Goal: Information Seeking & Learning: Learn about a topic

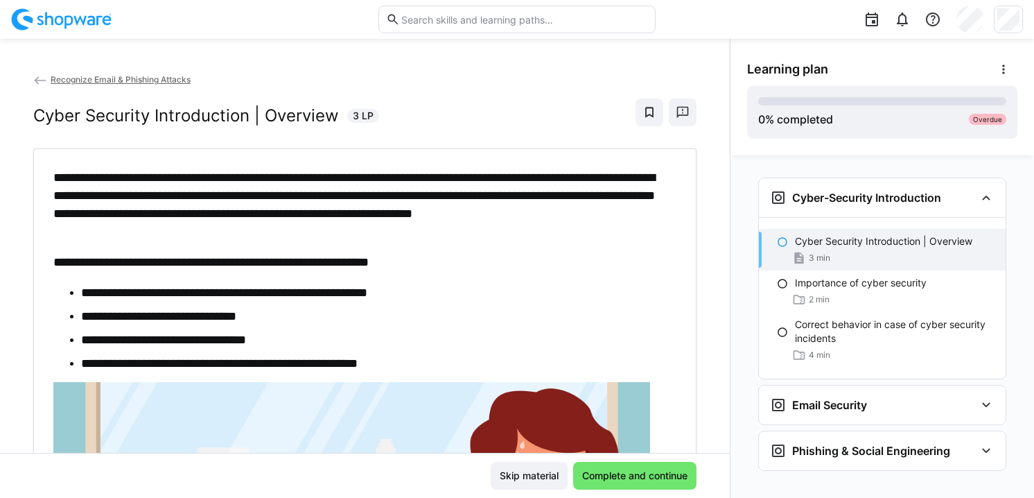
click at [358, 223] on p "**********" at bounding box center [357, 204] width 609 height 72
click at [89, 20] on img at bounding box center [61, 19] width 101 height 22
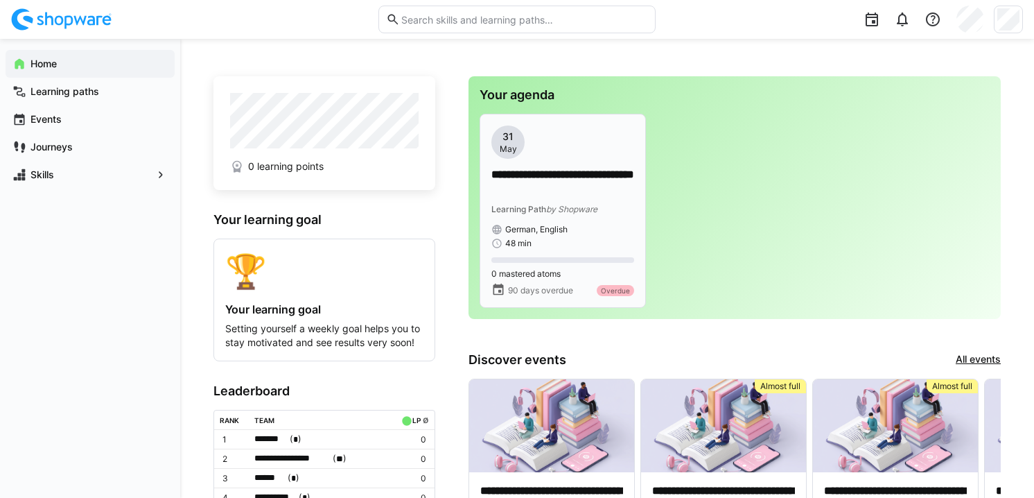
click at [564, 175] on p "**********" at bounding box center [562, 183] width 143 height 32
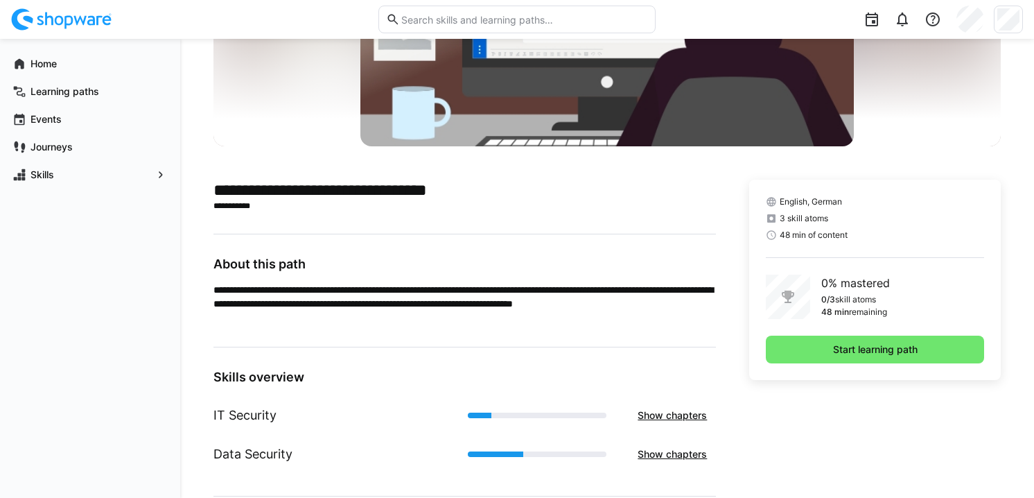
scroll to position [368, 0]
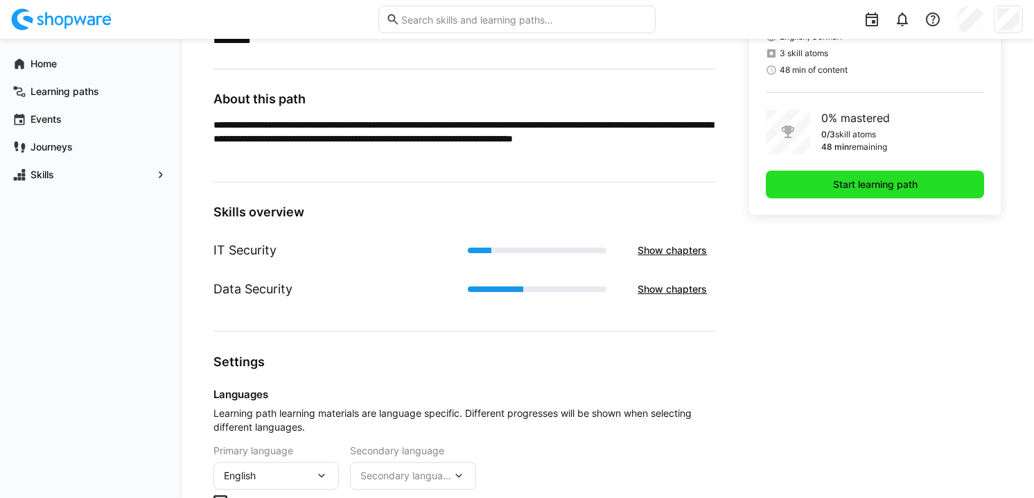
click at [835, 191] on span "Start learning path" at bounding box center [875, 185] width 218 height 28
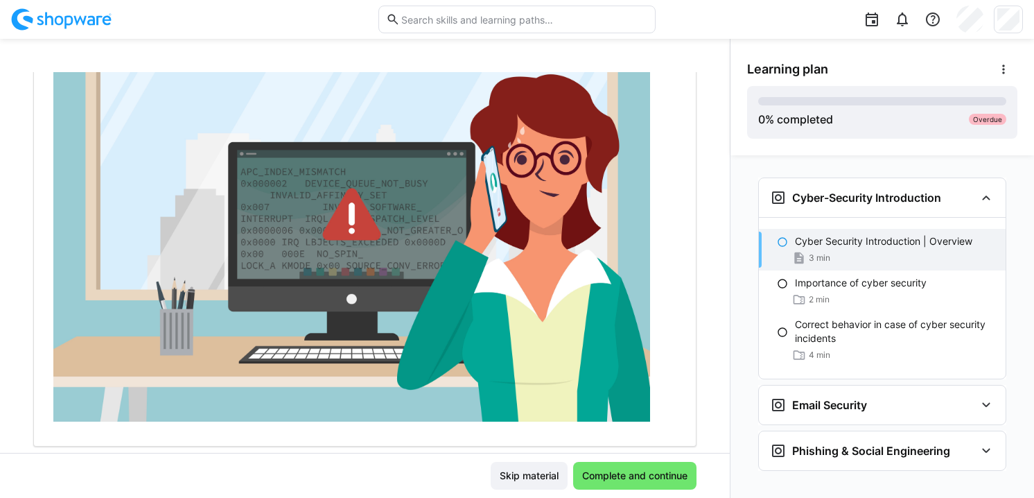
scroll to position [352, 0]
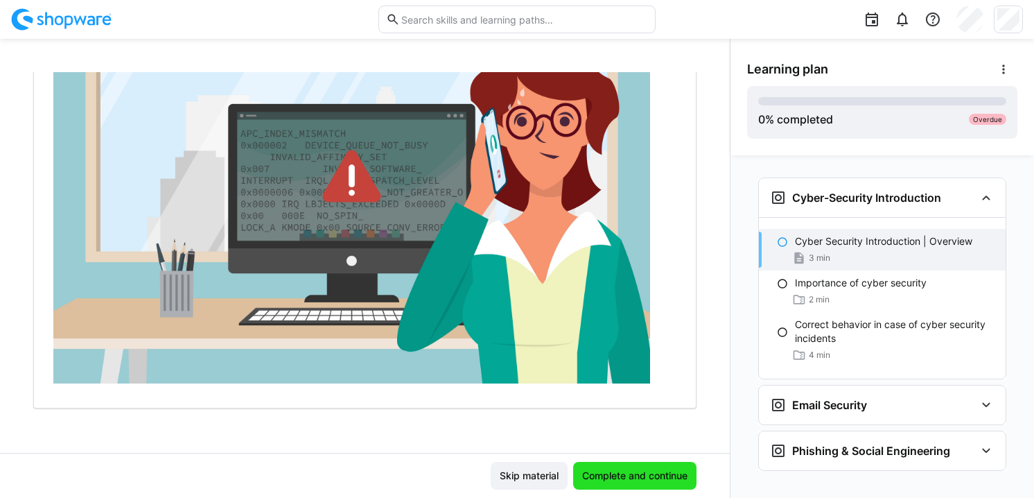
click at [640, 477] on span "Complete and continue" at bounding box center [635, 476] width 110 height 14
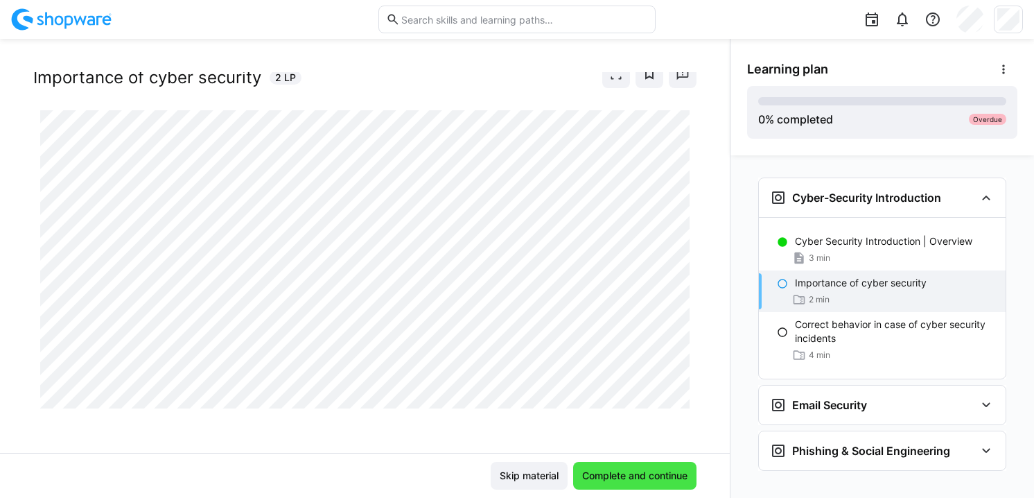
click at [662, 478] on span "Complete and continue" at bounding box center [635, 476] width 110 height 14
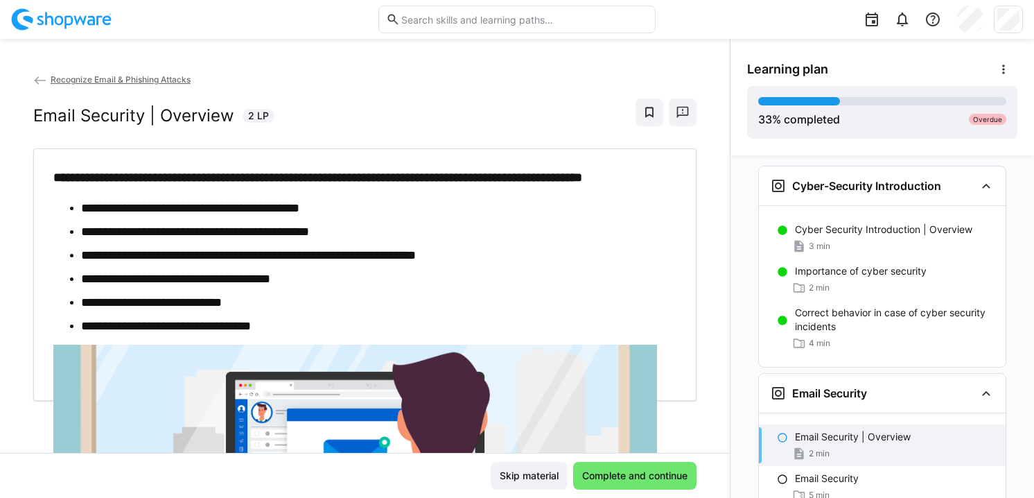
scroll to position [16, 0]
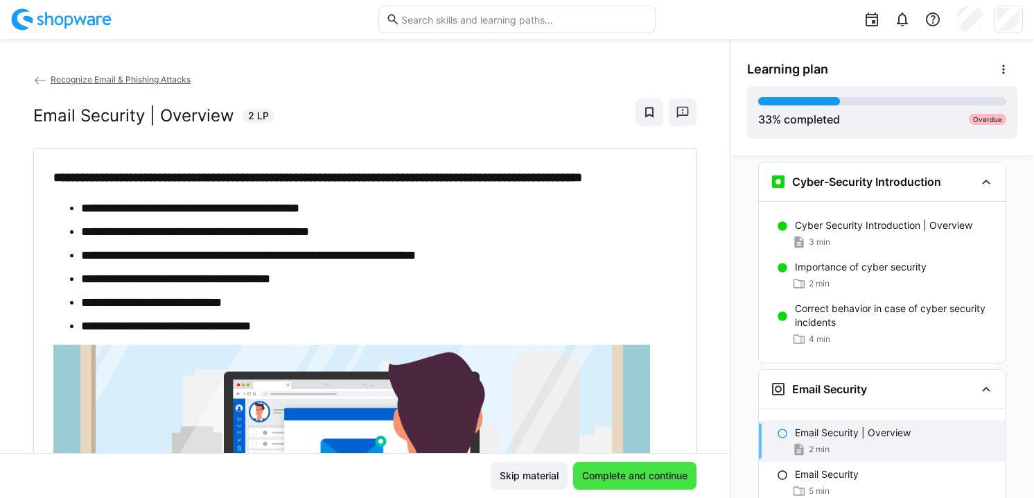
click at [634, 473] on span "Complete and continue" at bounding box center [635, 476] width 110 height 14
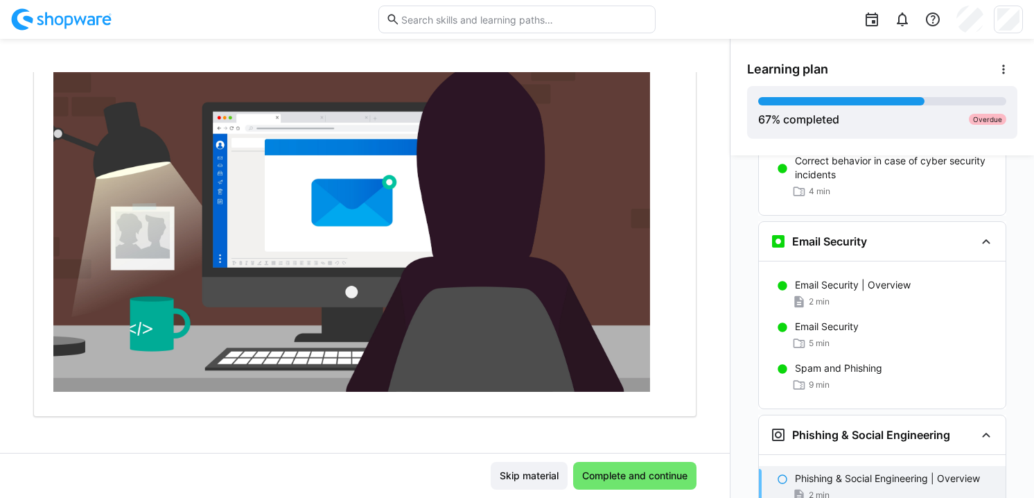
scroll to position [362, 0]
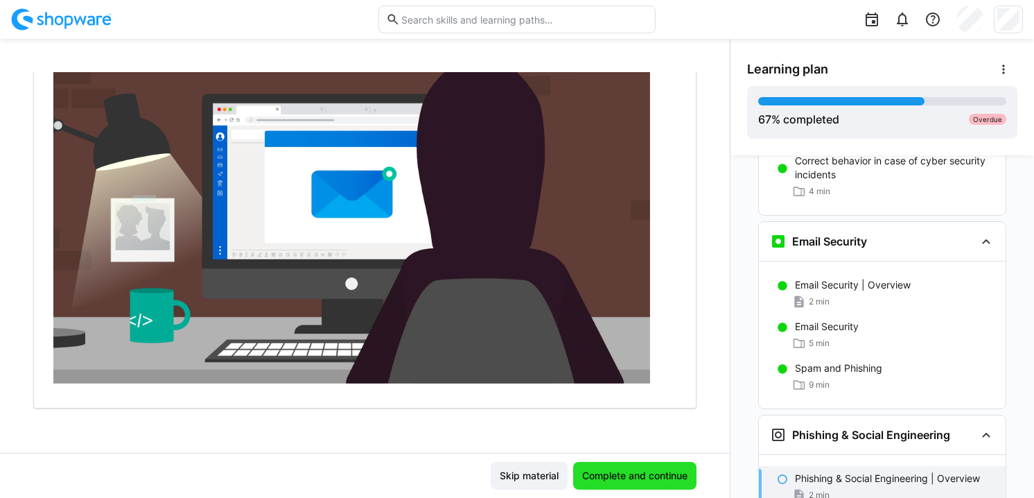
click at [634, 469] on span "Complete and continue" at bounding box center [635, 476] width 110 height 14
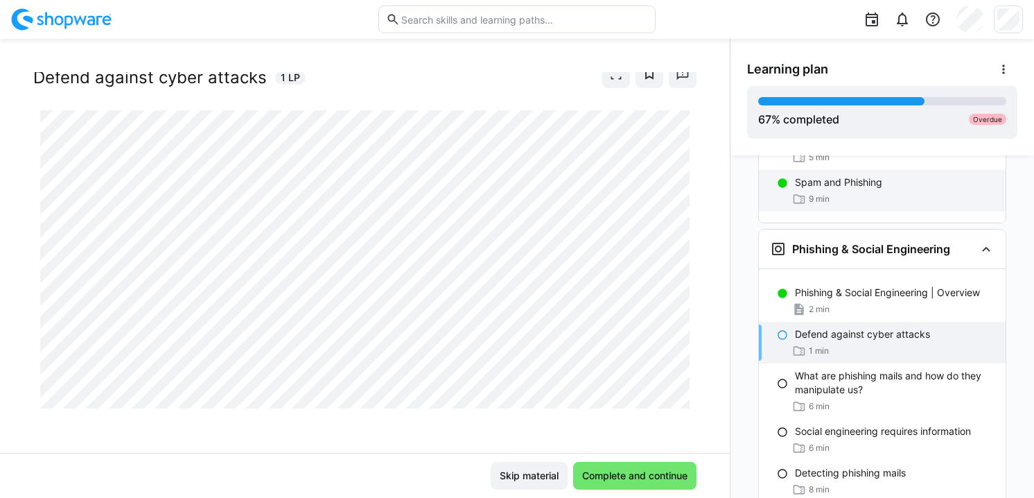
scroll to position [408, 0]
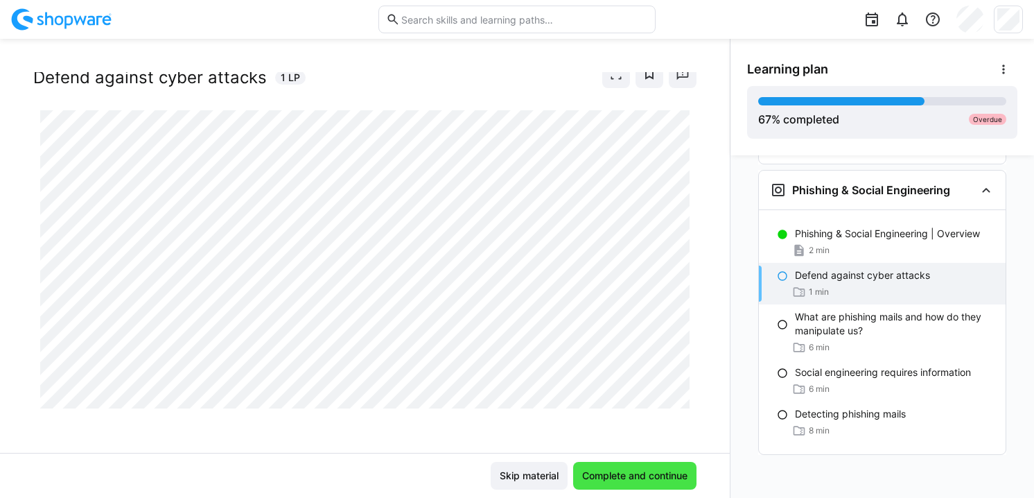
click at [611, 472] on span "Complete and continue" at bounding box center [635, 476] width 110 height 14
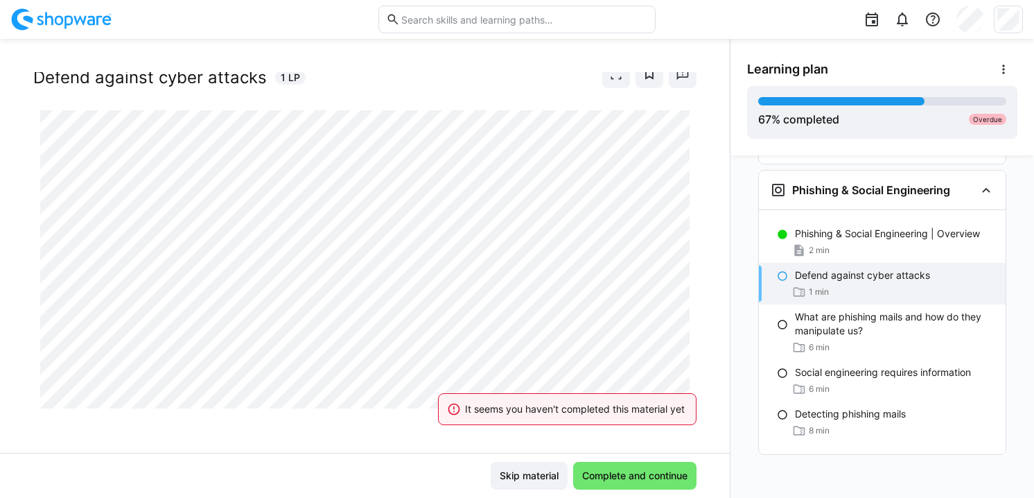
click at [697, 326] on div "Recognize Email & Phishing Attacks Defend against cyber attacks 1 LP" at bounding box center [365, 262] width 730 height 381
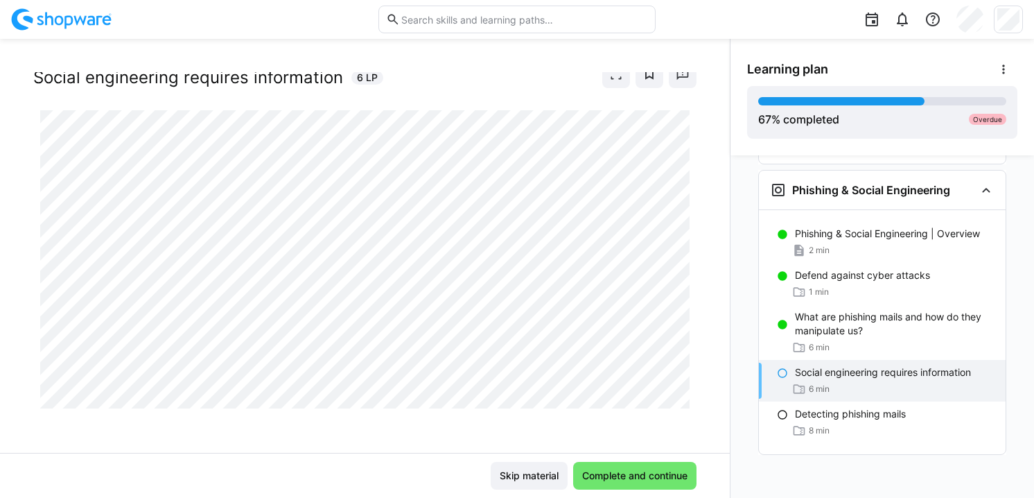
click at [683, 401] on div at bounding box center [696, 392] width 33 height 29
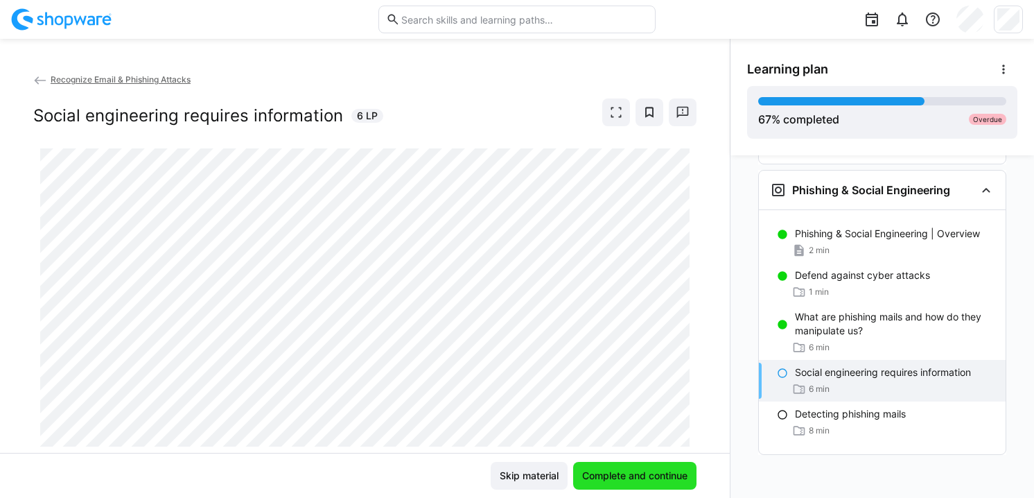
click at [633, 489] on span "Complete and continue" at bounding box center [634, 476] width 123 height 28
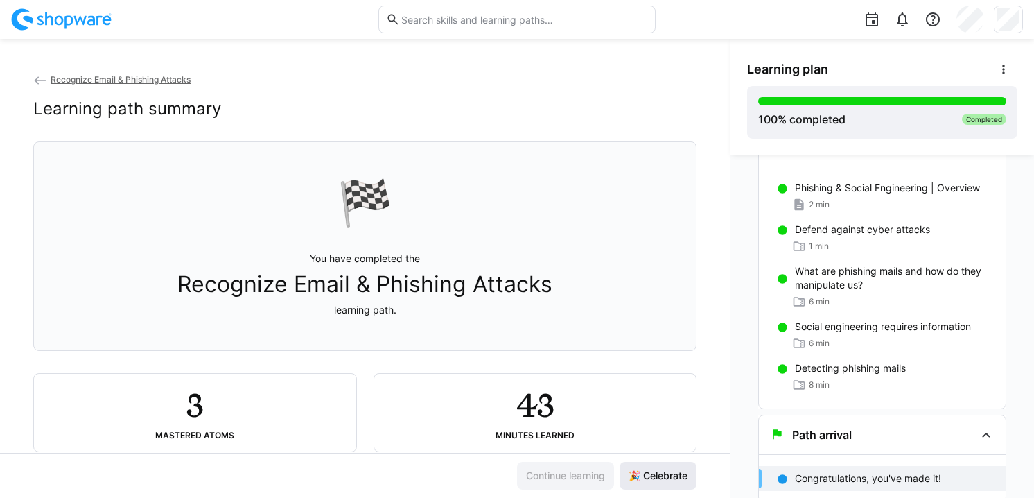
scroll to position [455, 0]
click at [662, 465] on span "🎉 Celebrate" at bounding box center [658, 476] width 77 height 28
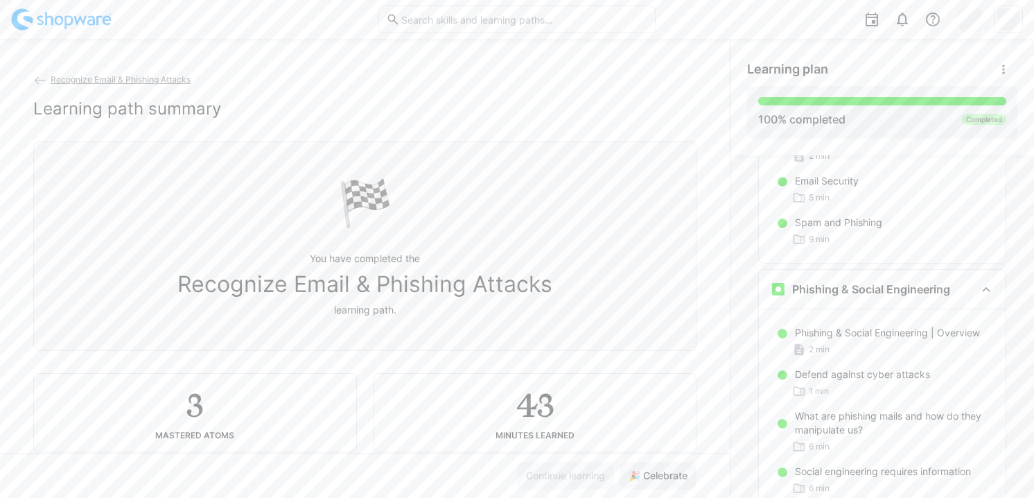
scroll to position [502, 0]
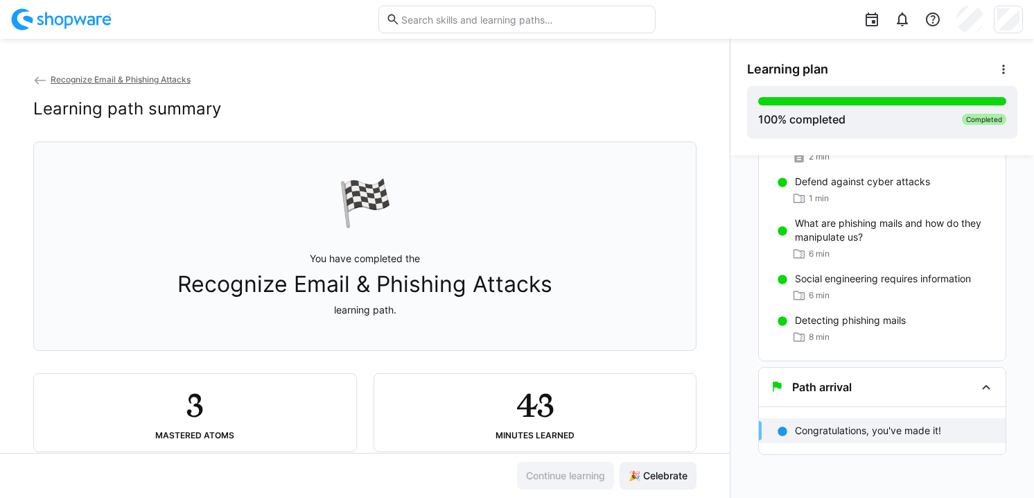
click at [870, 429] on p "Congratulations, you've made it!" at bounding box center [868, 431] width 146 height 14
click at [665, 490] on div "Continue learning 🎉 Celebrate" at bounding box center [365, 475] width 730 height 45
click at [665, 479] on span "🎉 Celebrate" at bounding box center [658, 476] width 63 height 14
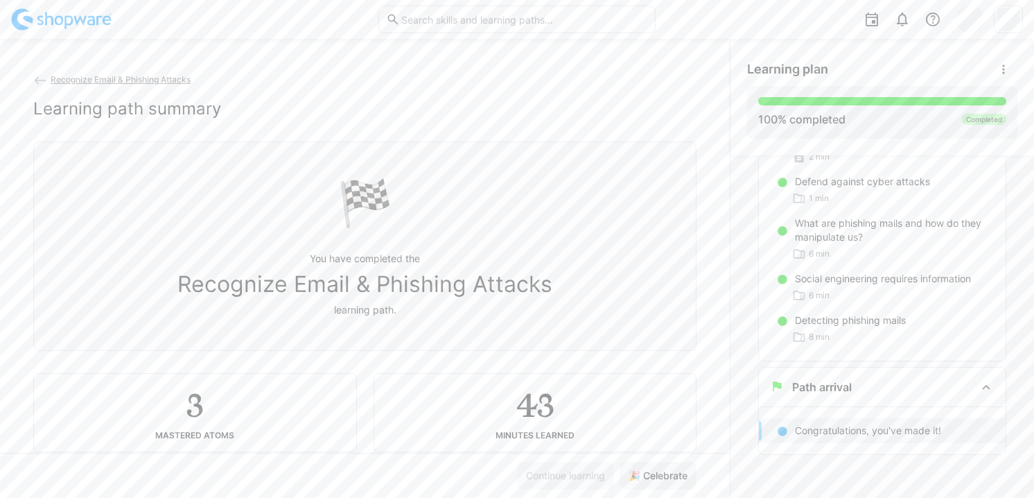
click at [164, 79] on span "Recognize Email & Phishing Attacks" at bounding box center [121, 79] width 140 height 10
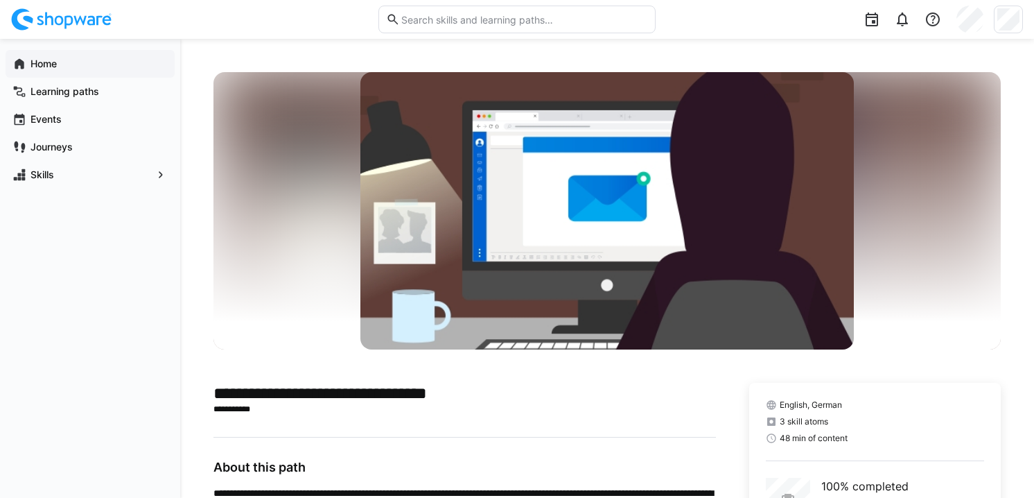
click at [0, 0] on app-navigation-label "Home" at bounding box center [0, 0] width 0 height 0
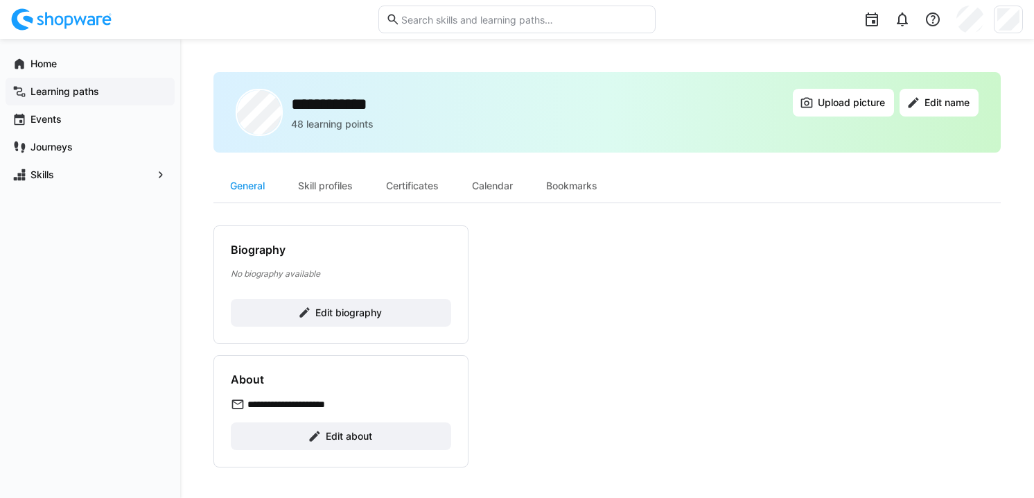
click at [0, 0] on app-navigation-label "Learning paths" at bounding box center [0, 0] width 0 height 0
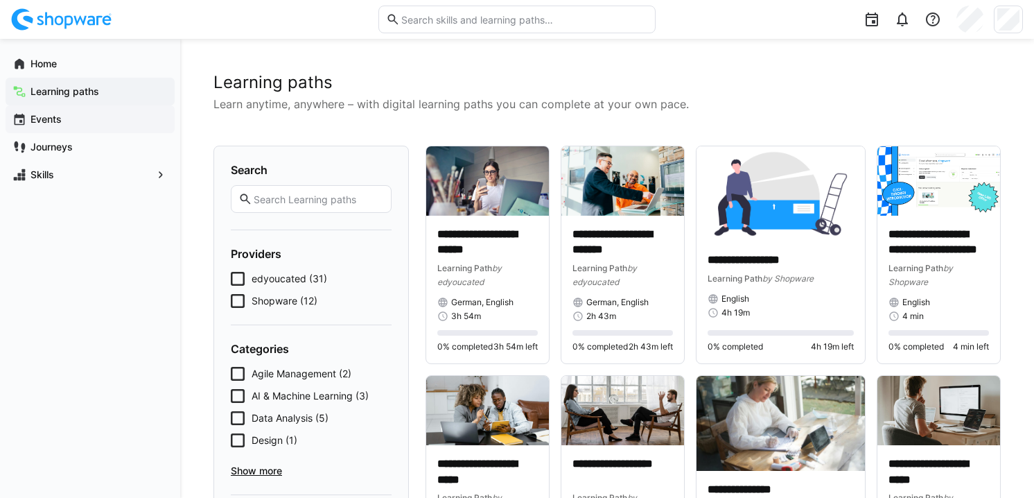
click at [0, 0] on app-navigation-label "Events" at bounding box center [0, 0] width 0 height 0
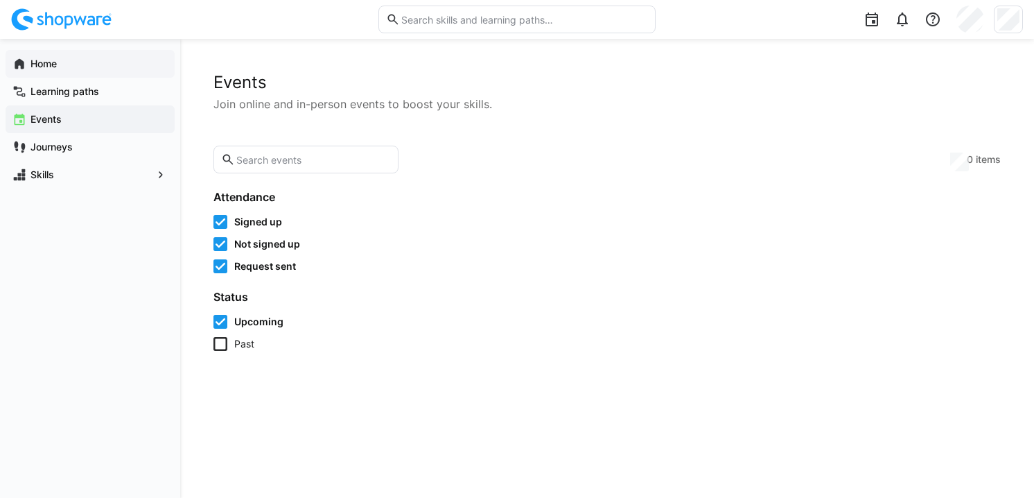
click at [0, 0] on app-navigation-label "Home" at bounding box center [0, 0] width 0 height 0
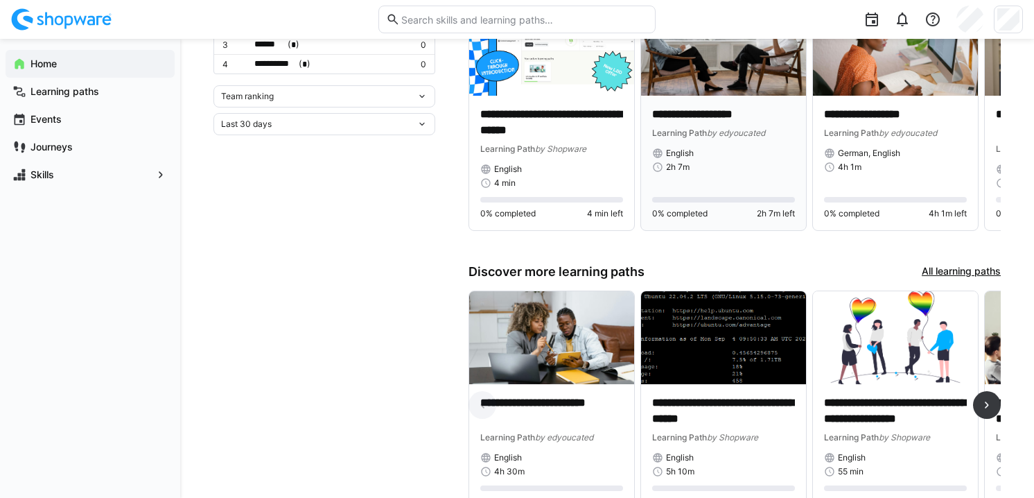
scroll to position [548, 0]
